Goal: Information Seeking & Learning: Learn about a topic

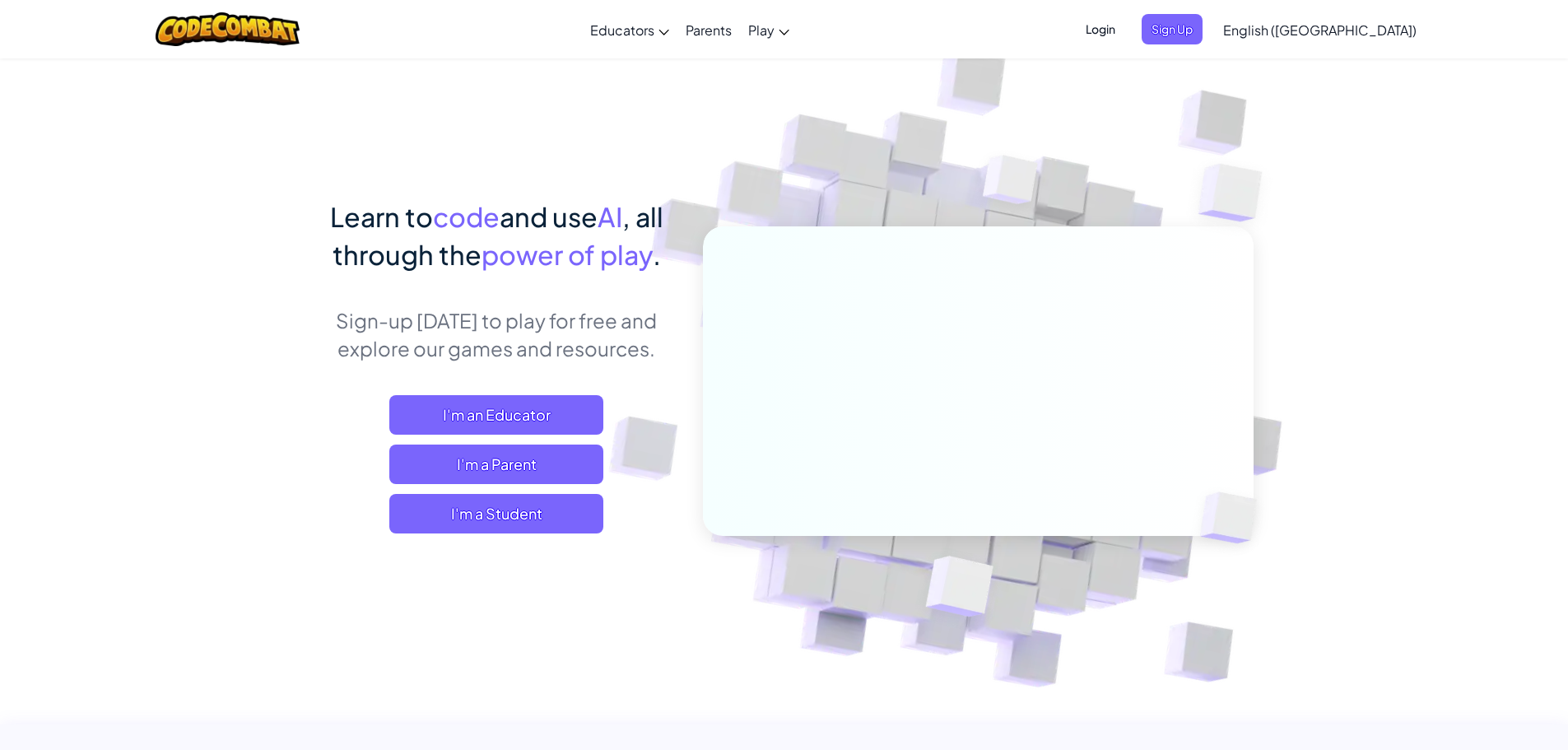
click at [1125, 29] on span "Login" at bounding box center [1101, 29] width 49 height 31
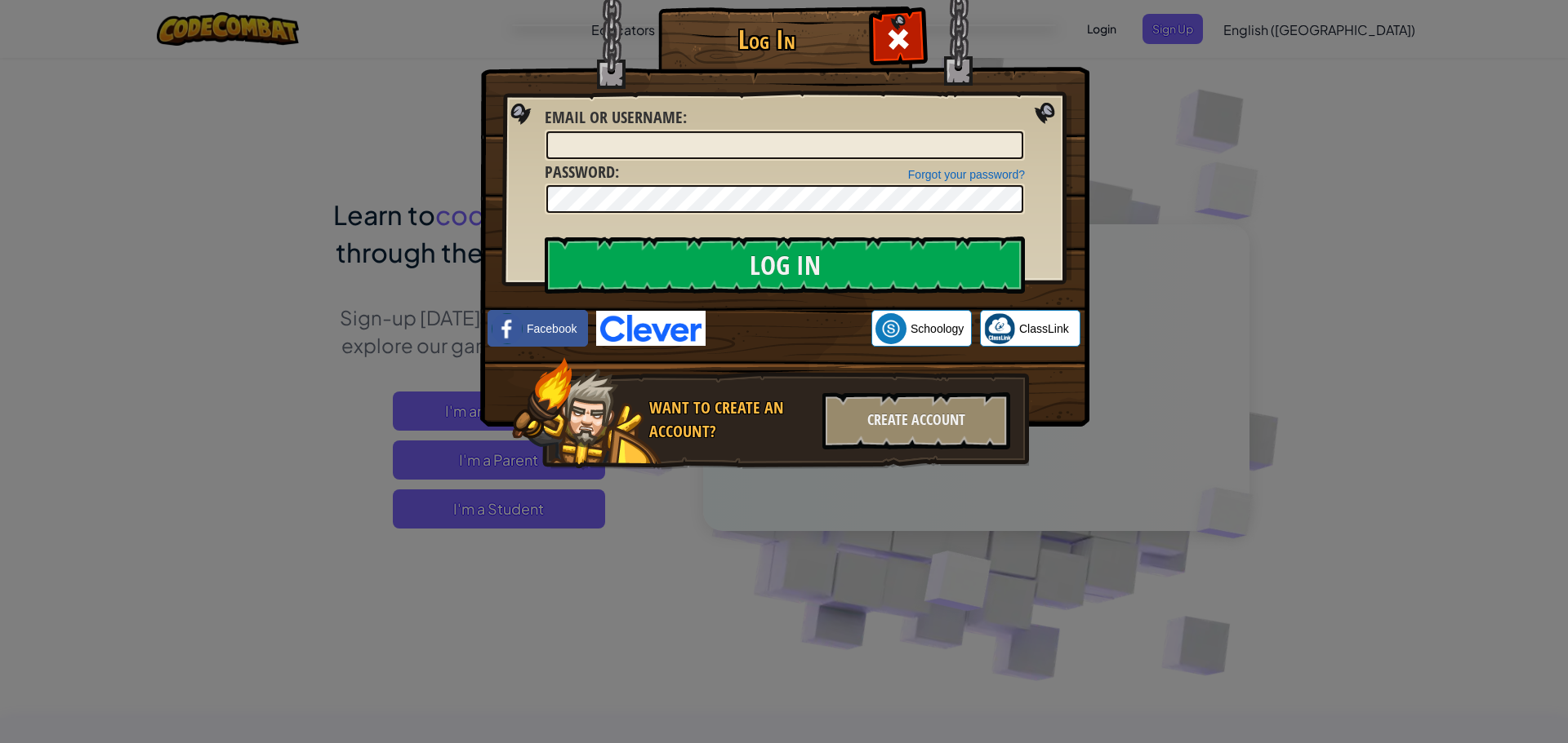
click at [649, 330] on img at bounding box center [651, 328] width 110 height 35
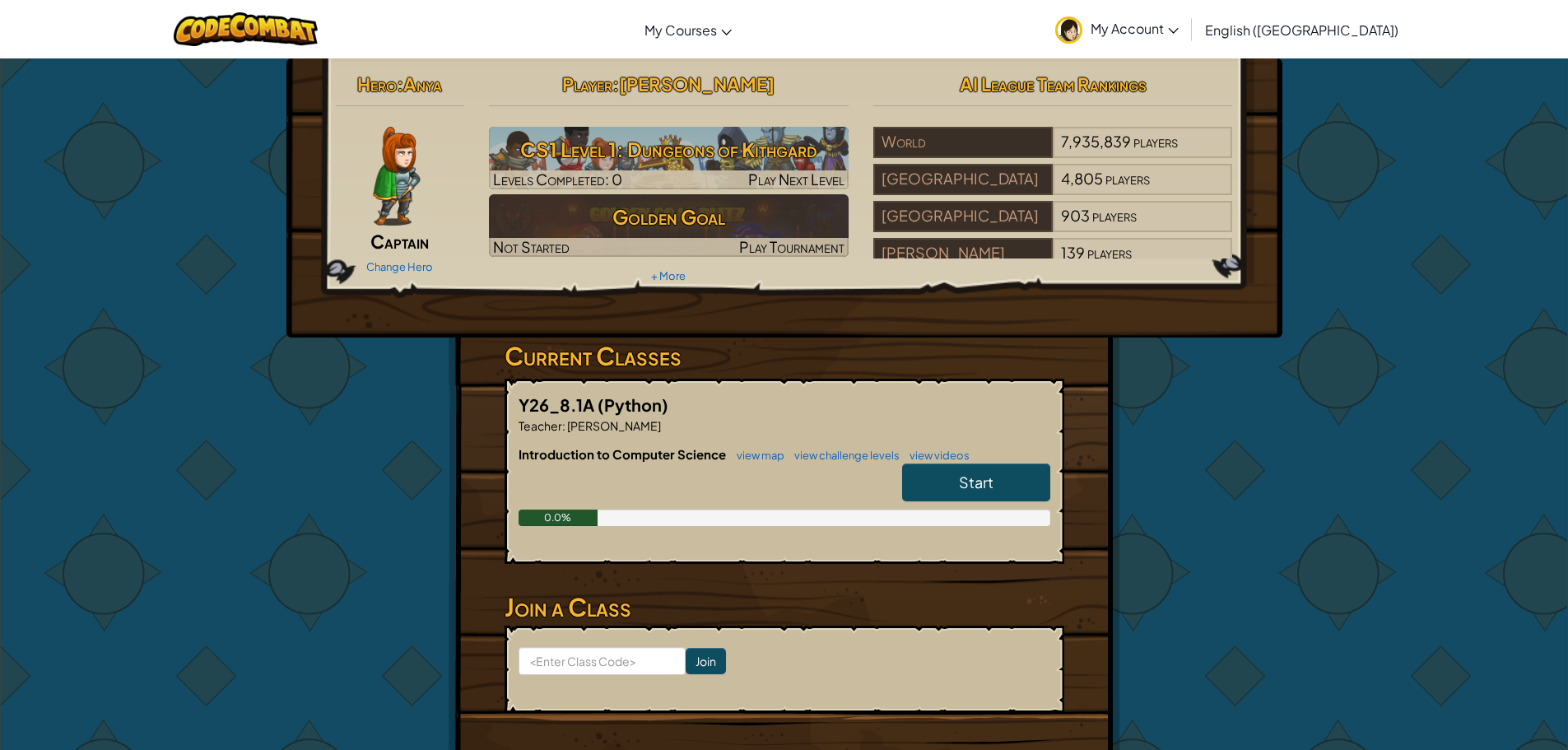
click at [962, 488] on span "Start" at bounding box center [976, 482] width 34 height 19
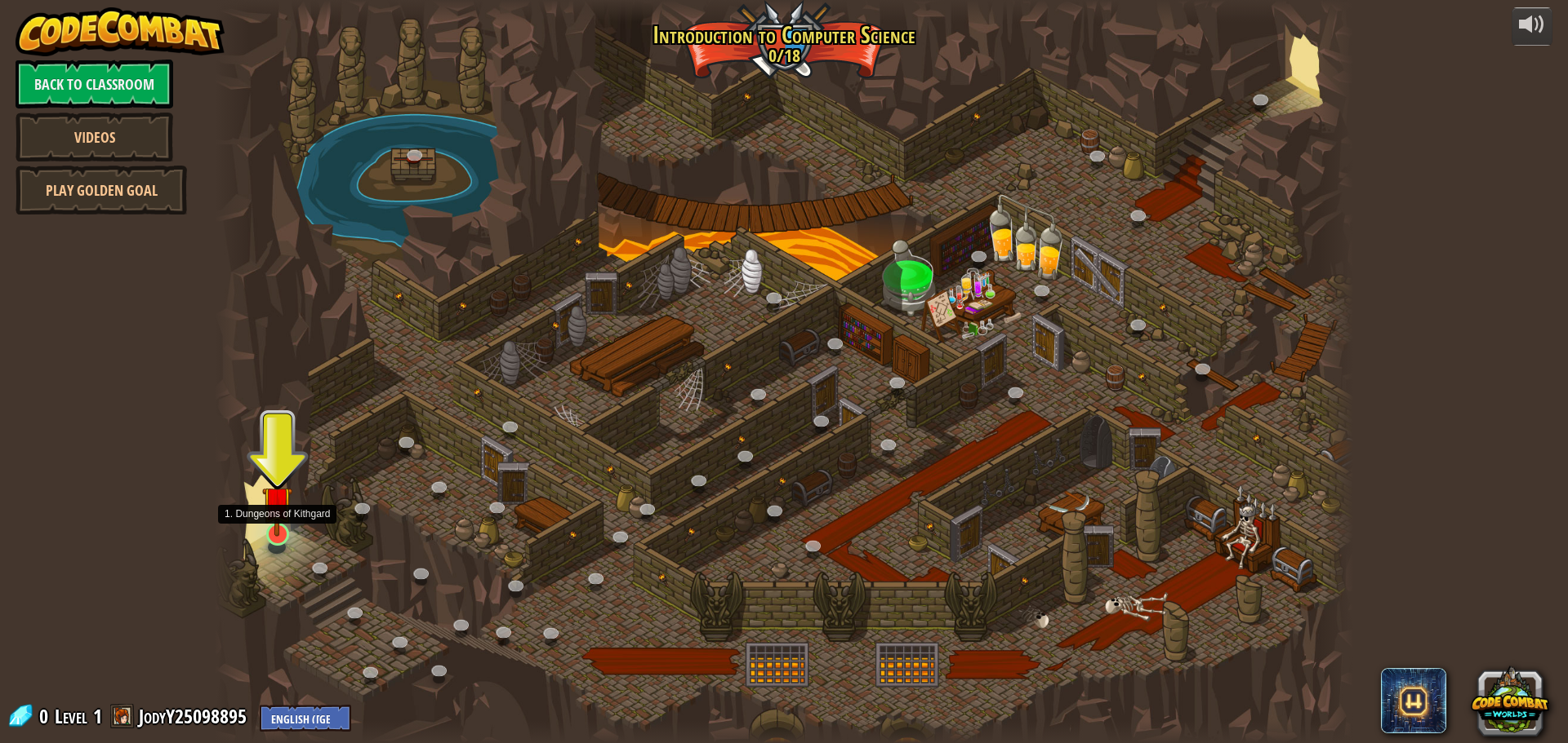
click at [282, 534] on img at bounding box center [277, 501] width 31 height 69
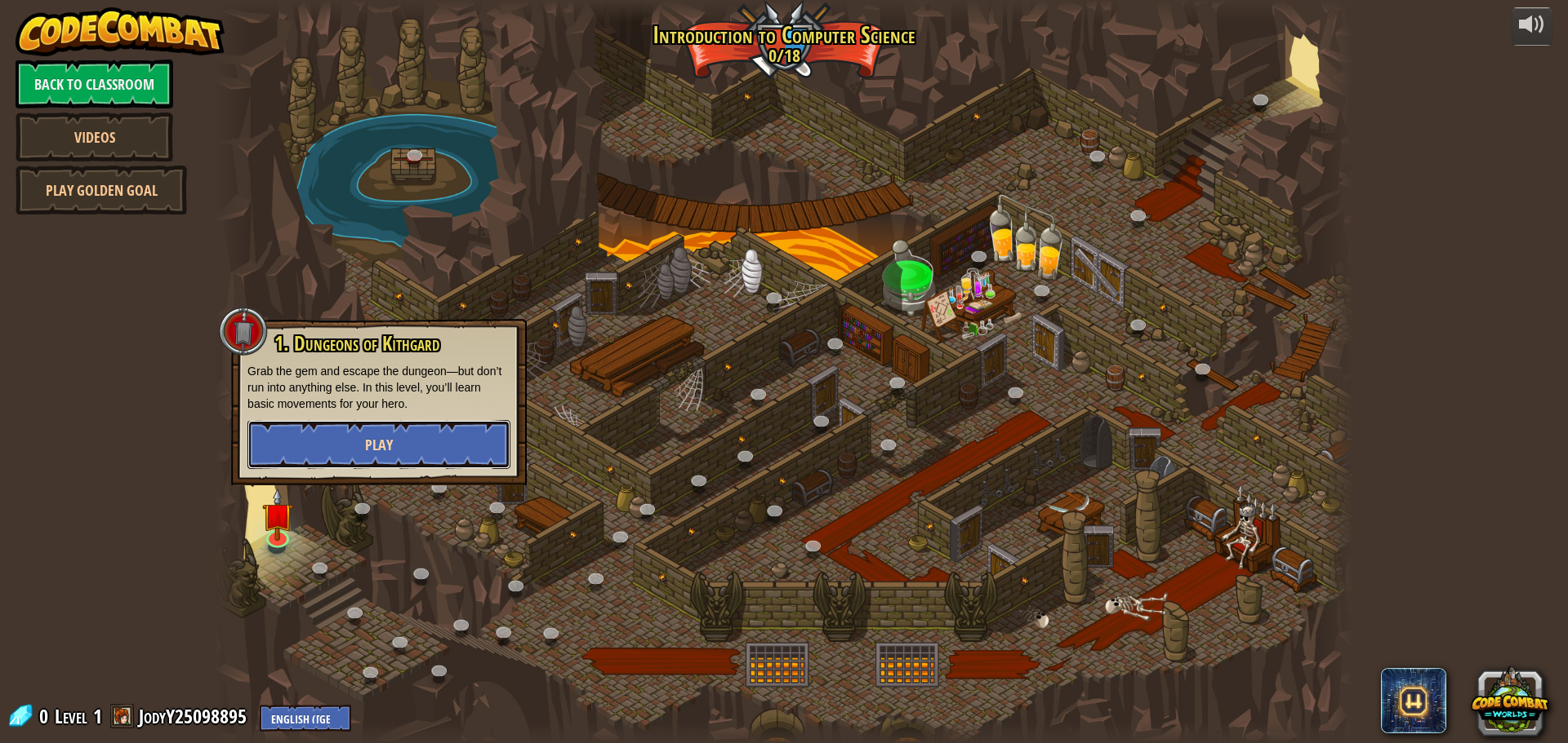
click at [367, 443] on span "Play" at bounding box center [379, 445] width 28 height 21
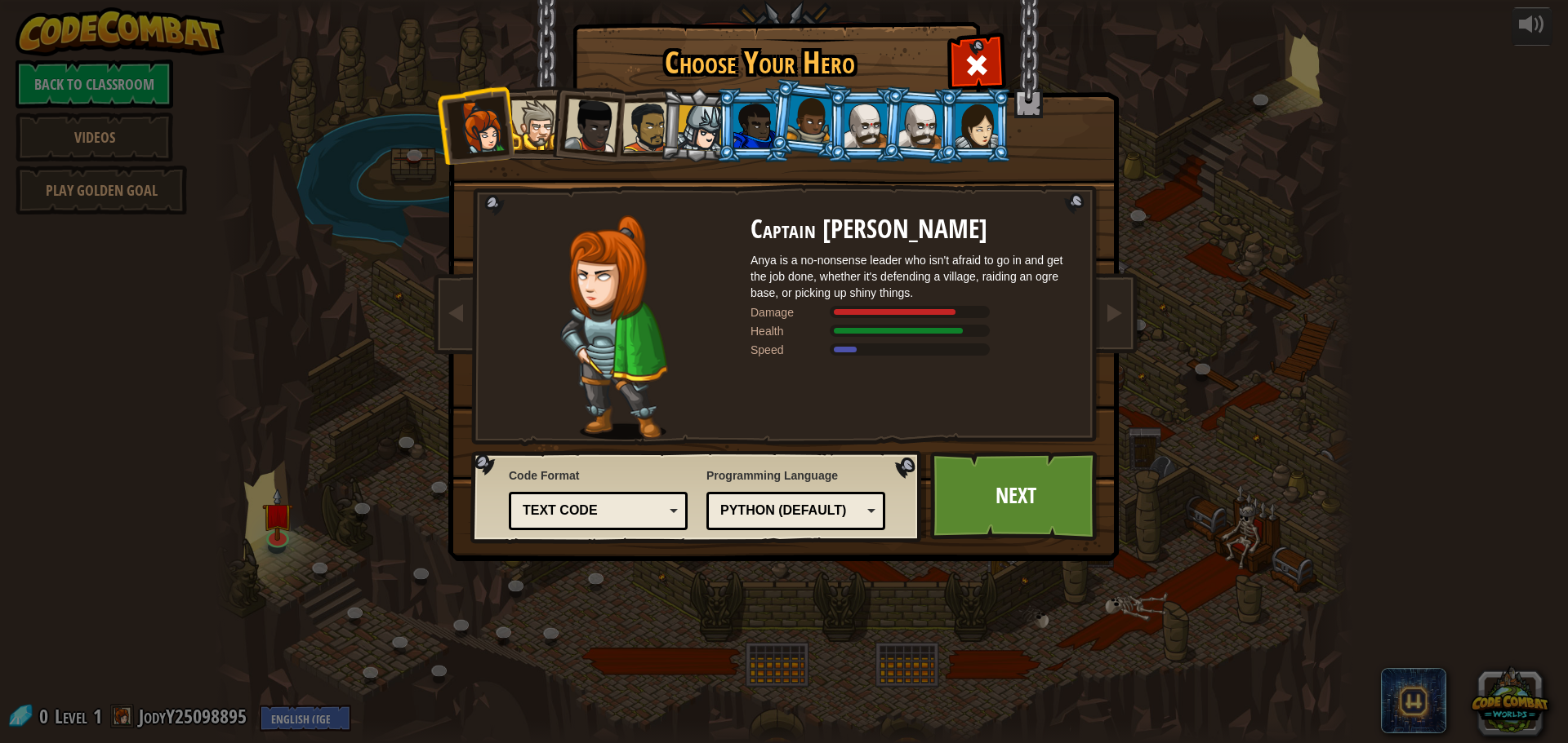
click at [973, 119] on div at bounding box center [976, 125] width 42 height 44
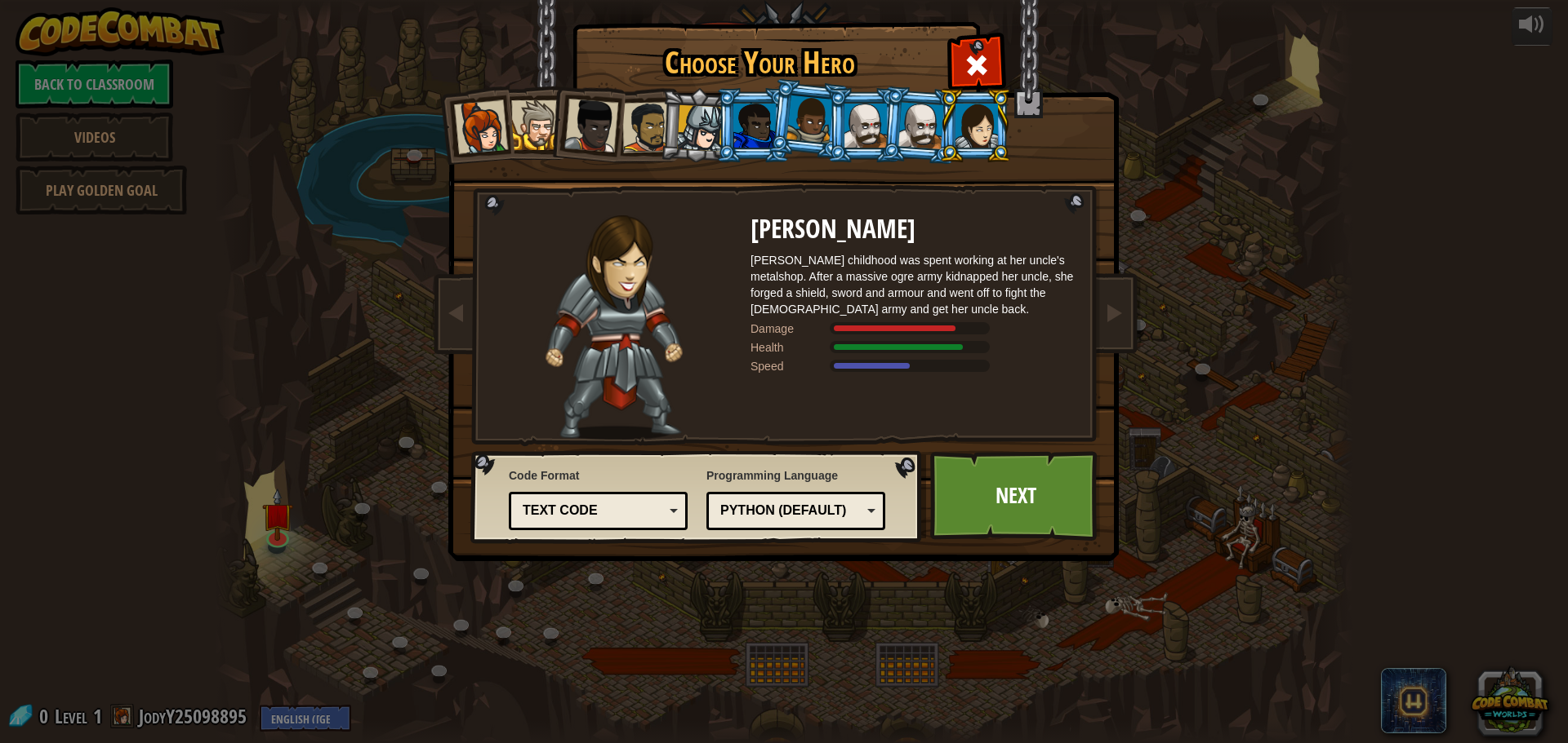
click at [916, 130] on div at bounding box center [921, 125] width 46 height 47
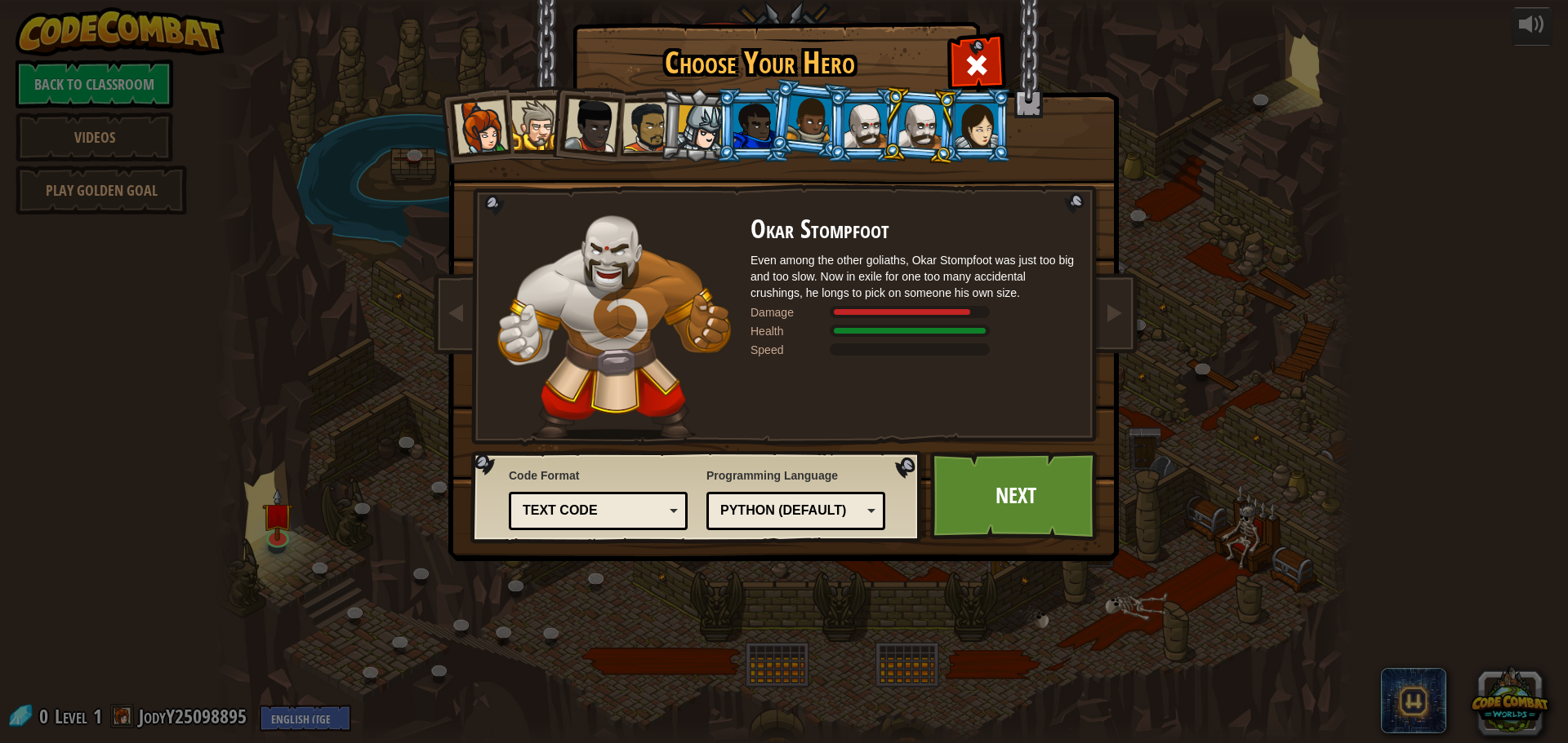
click at [973, 127] on div at bounding box center [976, 125] width 42 height 44
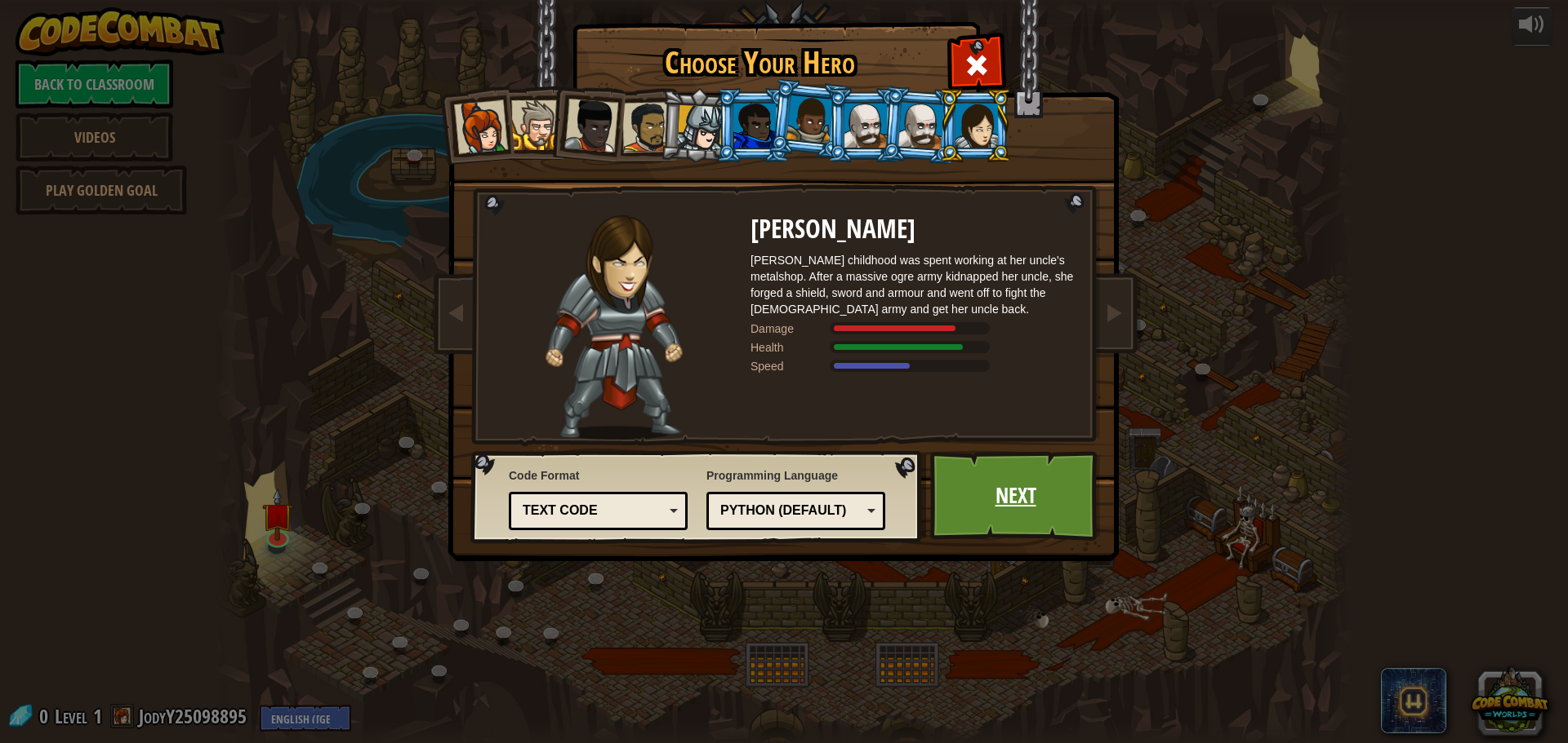
click at [1044, 496] on link "Next" at bounding box center [1015, 497] width 171 height 90
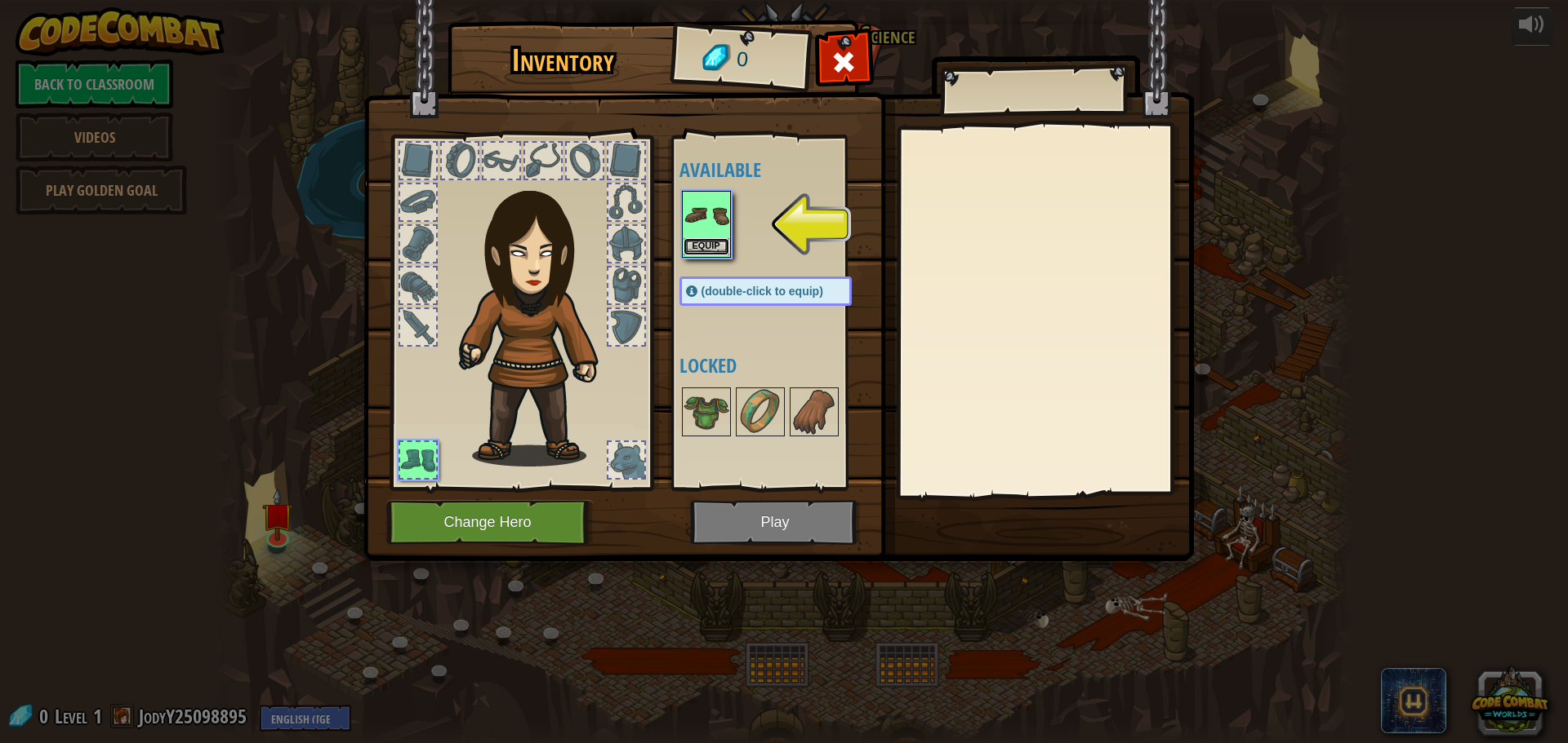
click at [707, 242] on button "Equip" at bounding box center [706, 246] width 46 height 17
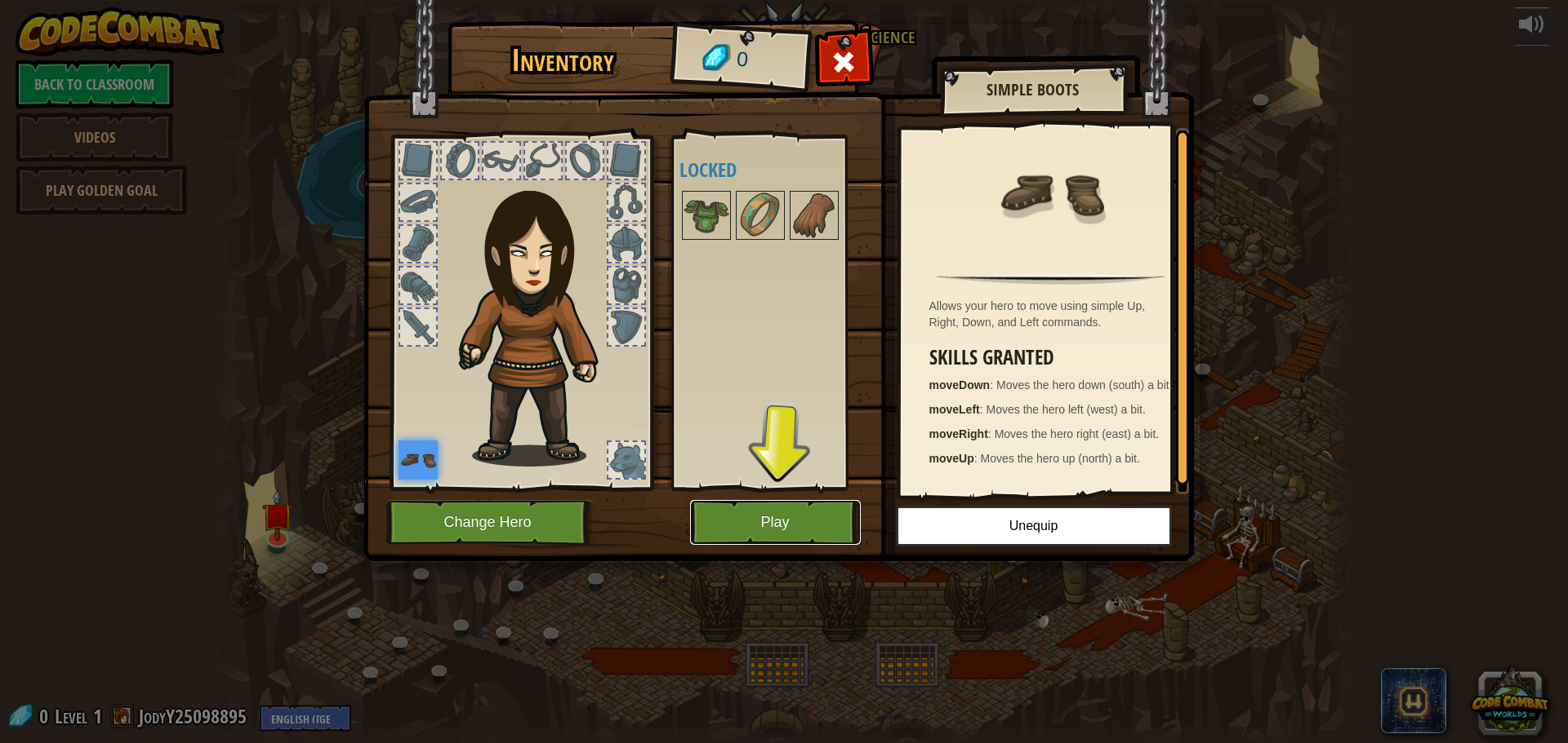
click at [758, 522] on button "Play" at bounding box center [776, 523] width 171 height 45
